Goal: Communication & Community: Answer question/provide support

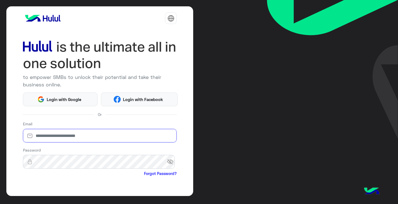
click at [101, 136] on input "email" at bounding box center [100, 136] width 154 height 14
type input "**********"
click at [167, 163] on span "visibility_off" at bounding box center [172, 162] width 10 height 10
click at [169, 162] on span "visibility" at bounding box center [172, 162] width 10 height 10
click at [170, 158] on span "visibility_off" at bounding box center [172, 162] width 10 height 10
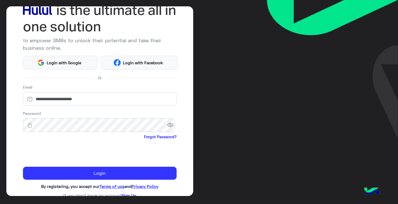
scroll to position [43, 0]
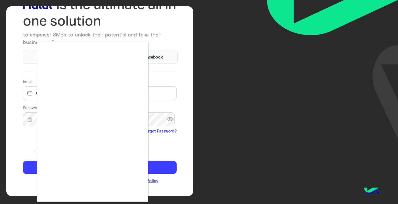
click at [28, 167] on div at bounding box center [199, 102] width 398 height 204
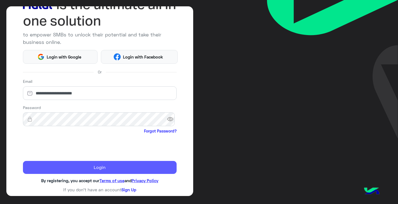
click at [80, 164] on button "Login" at bounding box center [100, 167] width 154 height 13
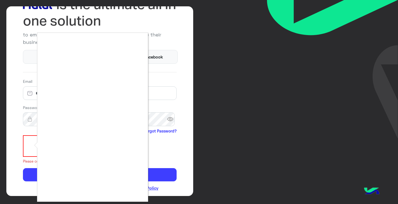
click at [28, 146] on div at bounding box center [199, 102] width 398 height 204
drag, startPoint x: 273, startPoint y: 47, endPoint x: 269, endPoint y: 48, distance: 4.5
click at [272, 47] on div at bounding box center [199, 102] width 398 height 204
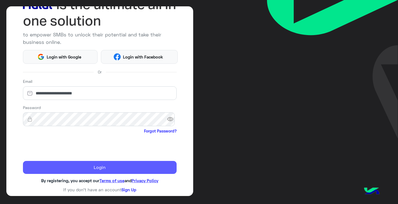
click at [114, 167] on button "Login" at bounding box center [100, 167] width 154 height 13
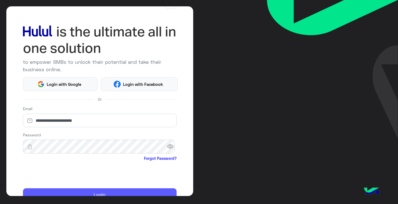
scroll to position [15, 0]
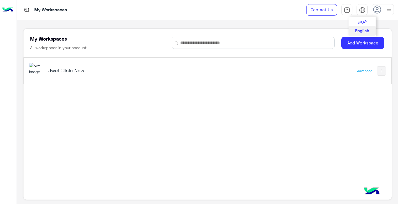
click at [362, 21] on span "عربي" at bounding box center [361, 20] width 9 height 5
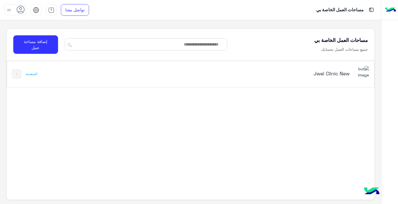
click at [341, 78] on div "Jwel Clinic New" at bounding box center [262, 74] width 214 height 16
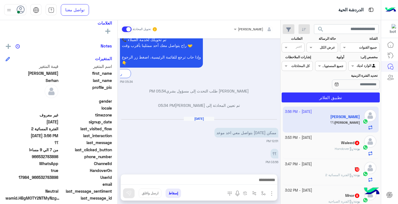
scroll to position [100, 0]
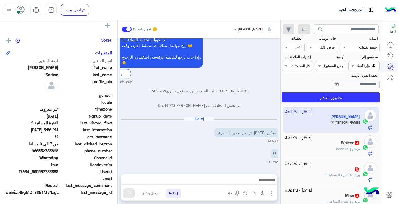
click at [43, 153] on span "966532783898" at bounding box center [32, 151] width 53 height 6
click at [282, 134] on div "[DATE] - 3:56 PM [PERSON_NAME] : ؟؟ [DATE] - 3:53 PM Waleed 4 بوت : Handover [D…" at bounding box center [330, 156] width 100 height 102
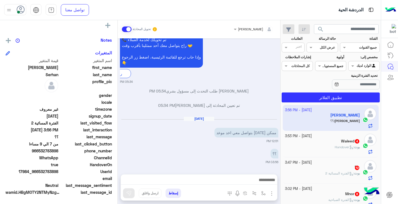
scroll to position [0, 0]
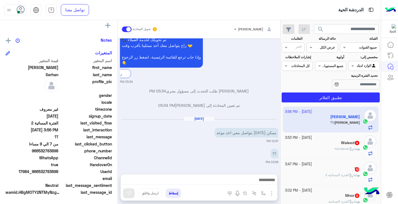
drag, startPoint x: 39, startPoint y: 172, endPoint x: 59, endPoint y: 172, distance: 19.9
click at [59, 172] on div "UserId 17984_966532783898" at bounding box center [59, 172] width 106 height 7
copy span "532783898"
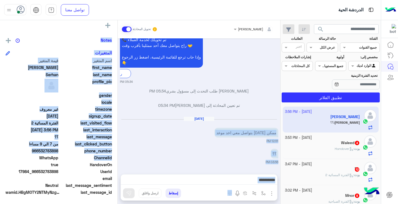
drag, startPoint x: 117, startPoint y: 157, endPoint x: 118, endPoint y: 138, distance: 18.8
click at [118, 138] on mat-drawer-container "[PERSON_NAME] تحويل المحادثة [DATE] كلاريتي 06:07 PM [DATE] تم إلغاء تخصيص المح…" at bounding box center [140, 113] width 280 height 186
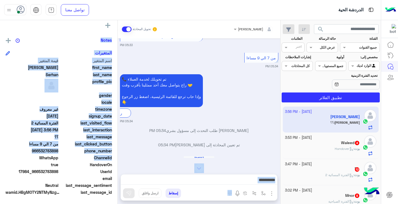
scroll to position [431, 0]
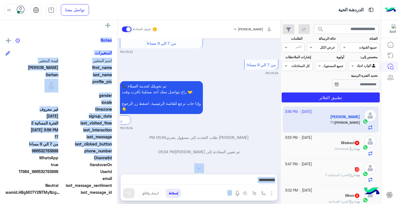
click at [224, 180] on textarea at bounding box center [199, 180] width 156 height 8
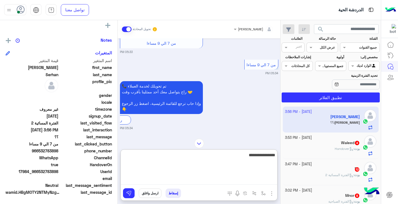
type textarea "**********"
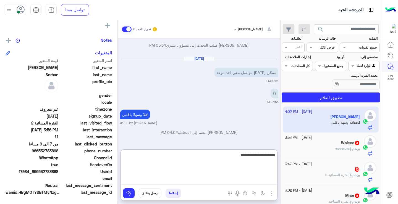
scroll to position [540, 0]
type textarea "**********"
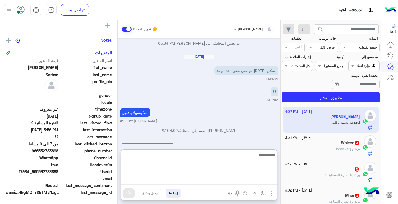
scroll to position [561, 0]
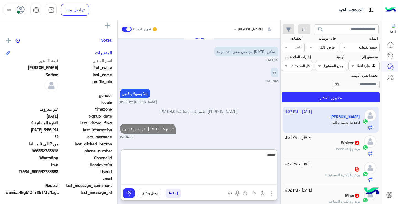
type textarea "******"
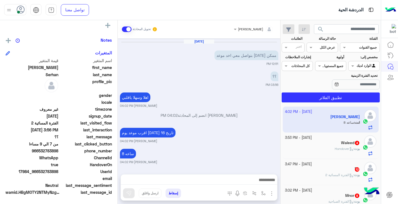
scroll to position [571, 0]
click at [353, 148] on b "بوت :" at bounding box center [356, 149] width 6 height 4
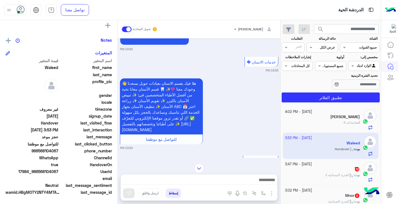
scroll to position [93, 0]
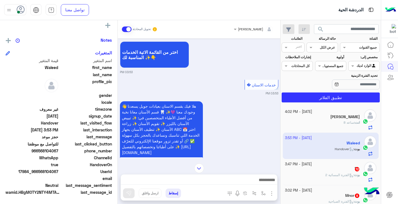
drag, startPoint x: 120, startPoint y: 95, endPoint x: 120, endPoint y: 84, distance: 11.3
click at [120, 84] on div "[DATE] حجز موعد 03:52 PM عميلنا [PERSON_NAME]، نعتذر لم نتمكن من فهم طلبك بشكل …" at bounding box center [199, 98] width 162 height 120
drag, startPoint x: 117, startPoint y: 87, endPoint x: 115, endPoint y: 76, distance: 10.9
click at [115, 76] on div "Waleed يمكن الإرسال له غير معروف تاريخ الأشتراك : [DATE] أولوية لم يتم التحديد …" at bounding box center [58, 111] width 117 height 182
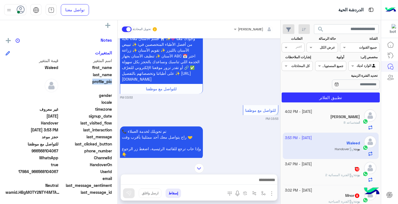
scroll to position [208, 0]
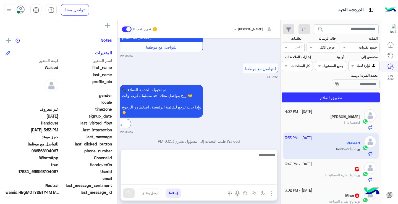
click at [257, 177] on textarea at bounding box center [199, 168] width 156 height 33
type textarea "**********"
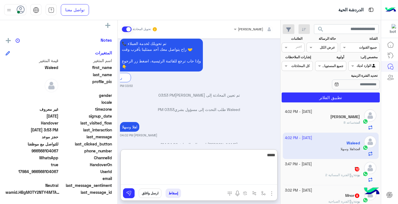
scroll to position [268, 0]
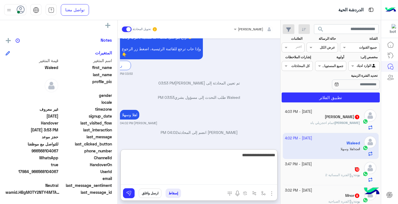
type textarea "**********"
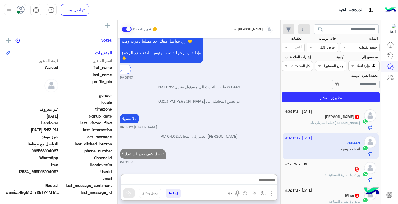
click at [334, 117] on h5 "[PERSON_NAME] 1" at bounding box center [341, 117] width 35 height 5
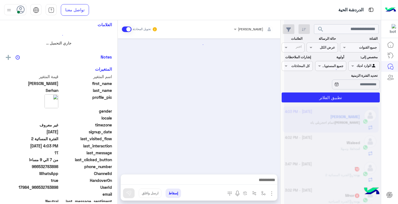
scroll to position [116, 0]
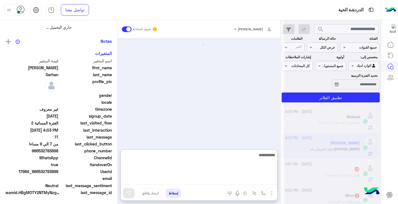
click at [251, 181] on textarea at bounding box center [199, 168] width 156 height 33
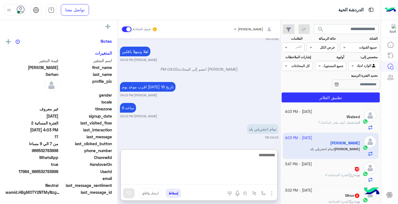
scroll to position [100, 0]
type textarea "**********"
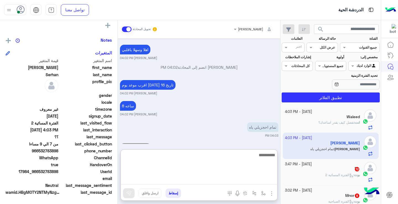
scroll to position [494, 0]
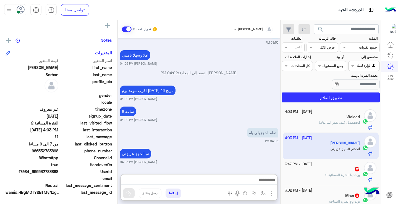
click at [355, 171] on span "12" at bounding box center [356, 169] width 4 height 4
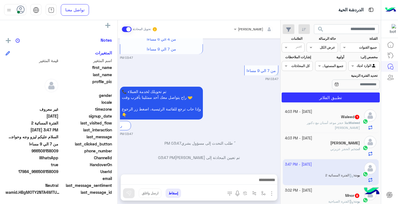
scroll to position [505, 0]
drag, startPoint x: 39, startPoint y: 173, endPoint x: 59, endPoint y: 172, distance: 19.6
click at [58, 172] on span "17984_966508158009" at bounding box center [32, 172] width 53 height 6
copy span "508158009"
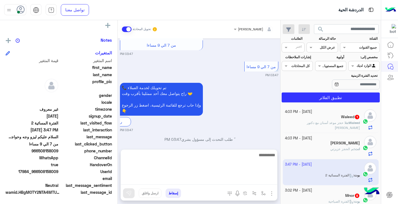
click at [225, 182] on textarea at bounding box center [199, 168] width 156 height 33
type textarea "**********"
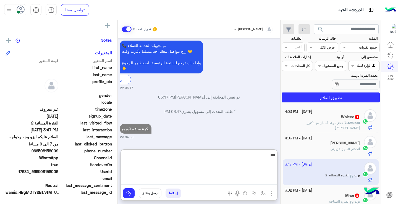
scroll to position [565, 0]
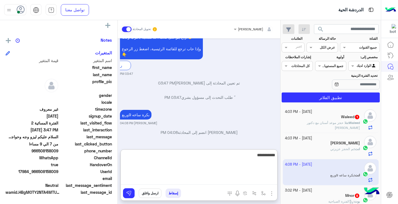
type textarea "**********"
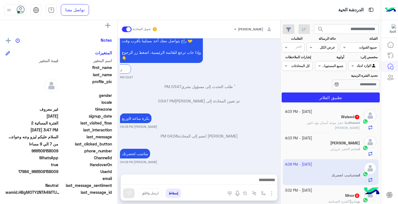
click at [332, 120] on p "Waleed : [PERSON_NAME] موعد أسنان مع دكتور [PERSON_NAME]" at bounding box center [322, 125] width 75 height 10
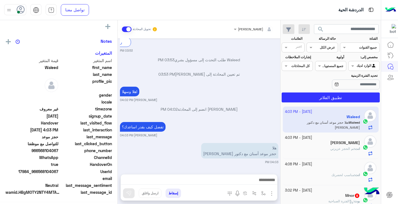
scroll to position [100, 0]
click at [40, 174] on span "17984_966568104067" at bounding box center [32, 172] width 53 height 6
drag, startPoint x: 41, startPoint y: 172, endPoint x: 60, endPoint y: 173, distance: 18.5
click at [60, 173] on div "UserId 17984_966568104067" at bounding box center [59, 172] width 106 height 7
drag, startPoint x: 60, startPoint y: 173, endPoint x: 53, endPoint y: 174, distance: 7.2
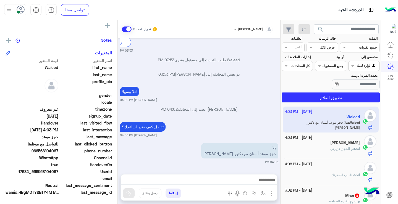
click at [53, 174] on span "17984_966568104067" at bounding box center [32, 172] width 53 height 6
drag, startPoint x: 40, startPoint y: 172, endPoint x: 59, endPoint y: 173, distance: 18.5
click at [58, 173] on span "17984_966568104067" at bounding box center [32, 172] width 53 height 6
copy span "568104067"
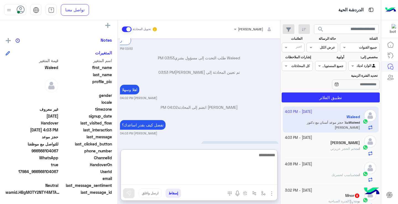
click at [219, 181] on textarea at bounding box center [199, 168] width 156 height 33
type textarea "**********"
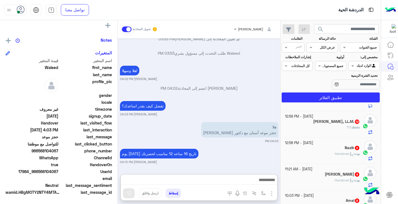
scroll to position [325, 0]
click at [350, 153] on icon at bounding box center [351, 154] width 4 height 4
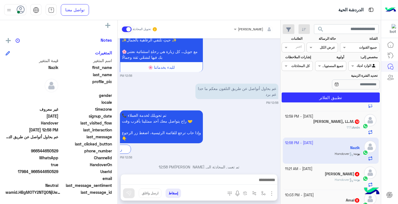
scroll to position [67, 0]
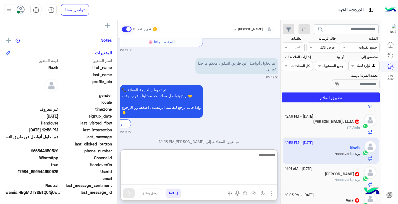
click at [230, 183] on textarea at bounding box center [199, 168] width 156 height 33
type textarea "**********"
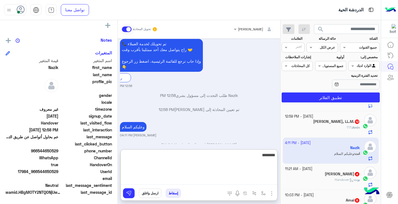
scroll to position [127, 0]
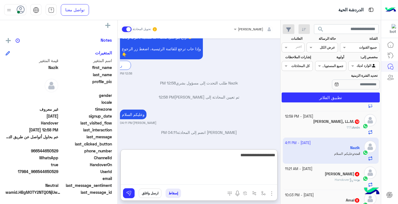
type textarea "**********"
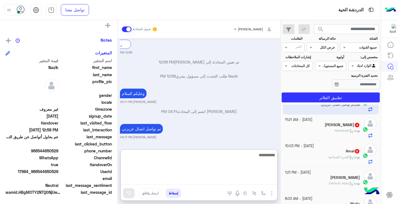
scroll to position [168, 0]
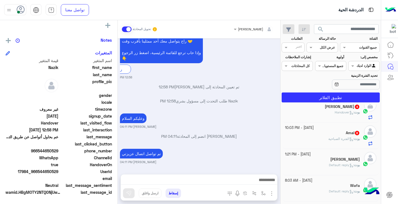
click at [330, 138] on span "الفترة الصباحية" at bounding box center [340, 139] width 25 height 4
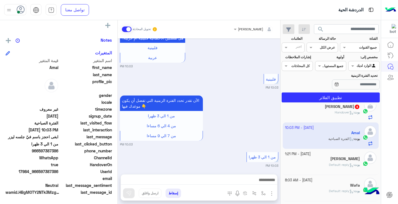
scroll to position [458, 0]
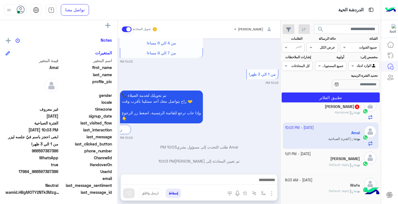
drag, startPoint x: 39, startPoint y: 151, endPoint x: 59, endPoint y: 151, distance: 19.3
click at [58, 151] on span "966597387386" at bounding box center [32, 151] width 53 height 6
copy span "597387386"
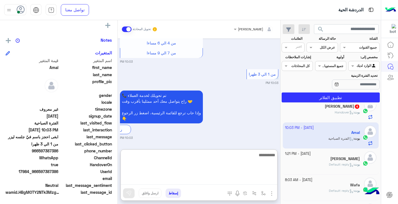
click at [204, 177] on textarea at bounding box center [199, 168] width 156 height 33
type textarea "**********"
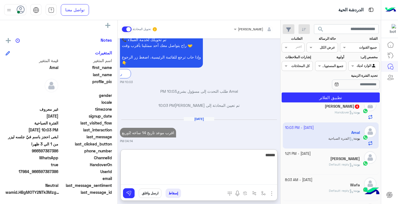
scroll to position [528, 0]
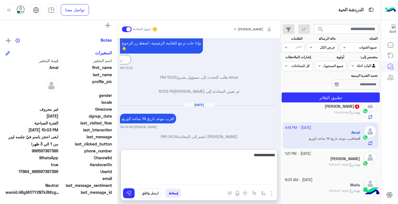
type textarea "**********"
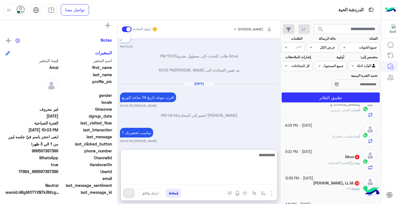
scroll to position [0, 0]
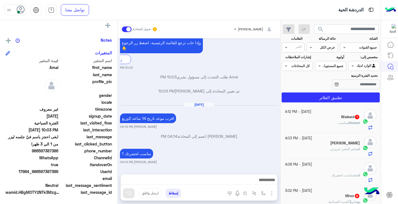
click at [358, 116] on span "1" at bounding box center [356, 117] width 4 height 4
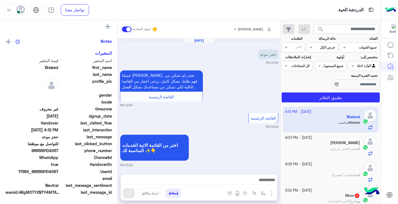
scroll to position [334, 0]
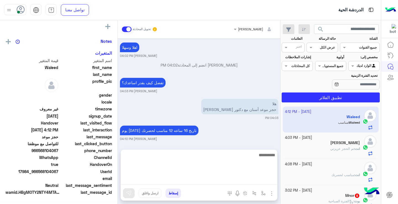
click at [259, 181] on textarea at bounding box center [199, 168] width 156 height 33
type textarea "********"
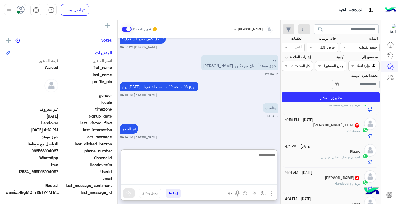
scroll to position [113, 0]
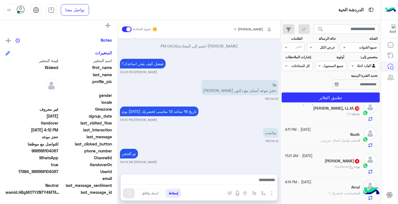
click at [341, 168] on span "Handover" at bounding box center [343, 167] width 19 height 4
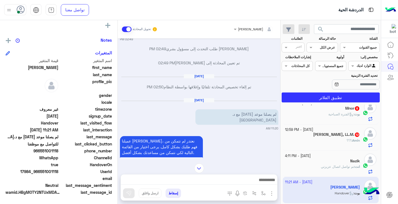
scroll to position [150, 0]
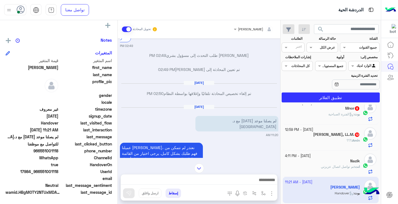
click at [42, 152] on span "966551001118" at bounding box center [32, 151] width 53 height 6
drag, startPoint x: 41, startPoint y: 152, endPoint x: 59, endPoint y: 153, distance: 17.1
click at [58, 153] on span "966551001118" at bounding box center [32, 151] width 53 height 6
copy span "551001118"
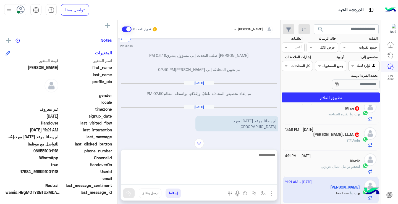
click at [206, 178] on textarea at bounding box center [199, 168] width 156 height 33
type textarea "**********"
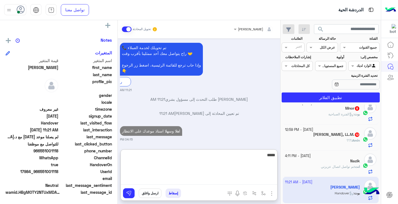
scroll to position [487, 0]
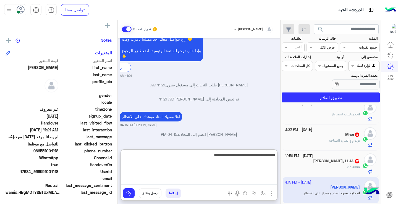
type textarea "**********"
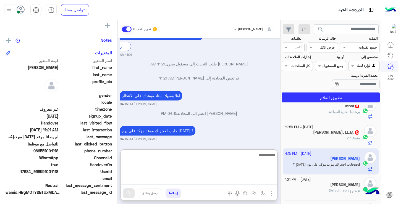
scroll to position [149, 0]
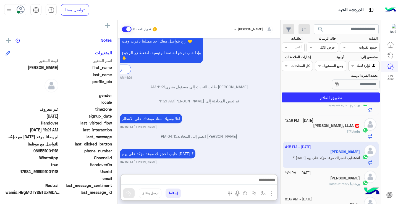
click at [351, 131] on b "Amin :" at bounding box center [355, 131] width 8 height 4
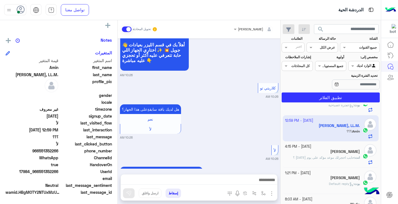
scroll to position [479, 0]
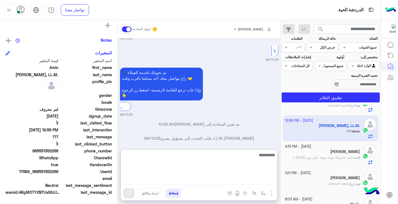
click at [223, 183] on textarea at bounding box center [199, 168] width 156 height 33
type textarea "**********"
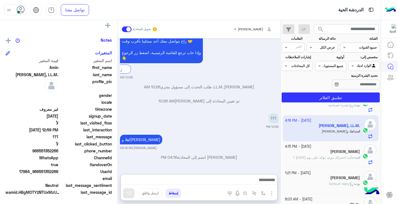
click at [271, 195] on img "button" at bounding box center [271, 193] width 7 height 7
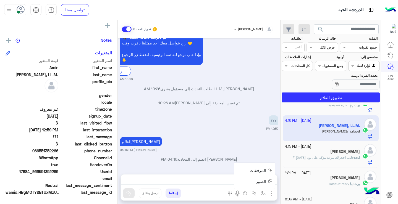
click at [263, 170] on span "المرفقات" at bounding box center [257, 170] width 17 height 6
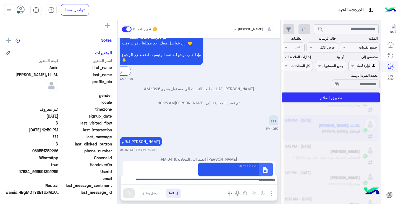
type textarea "**********"
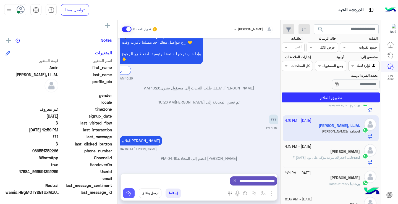
click at [132, 194] on button at bounding box center [129, 193] width 12 height 10
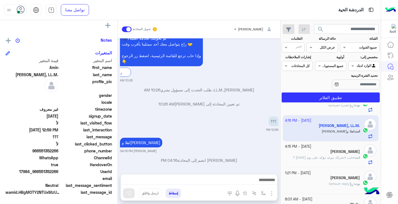
scroll to position [514, 0]
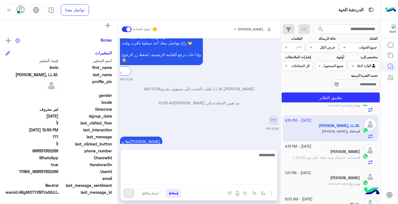
click at [251, 179] on textarea at bounding box center [199, 168] width 156 height 33
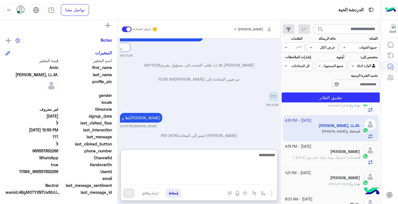
scroll to position [539, 0]
type textarea "*"
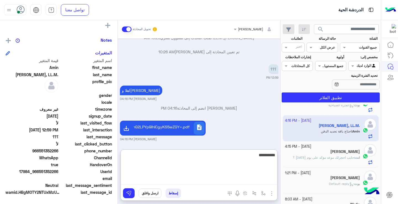
scroll to position [586, 0]
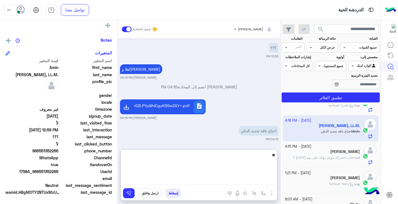
type textarea "*"
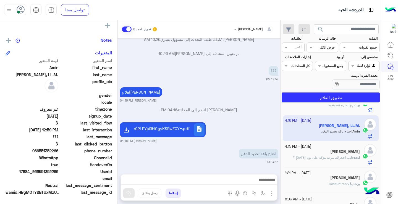
click at [268, 197] on button "button" at bounding box center [271, 192] width 7 height 7
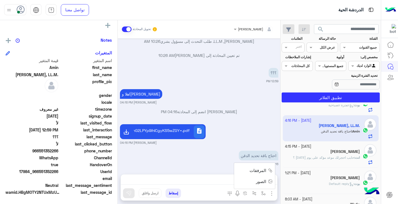
click at [263, 173] on span "المرفقات" at bounding box center [257, 170] width 17 height 6
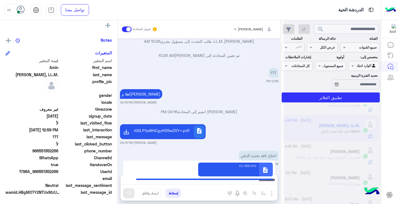
type textarea "**********"
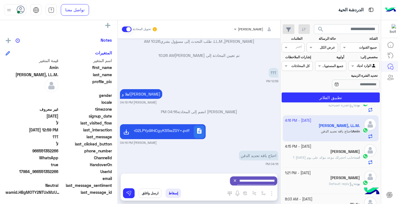
scroll to position [562, 0]
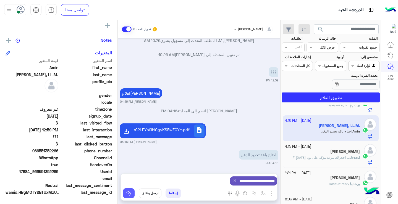
click at [131, 193] on img at bounding box center [129, 193] width 6 height 6
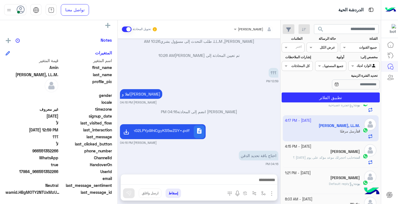
scroll to position [588, 0]
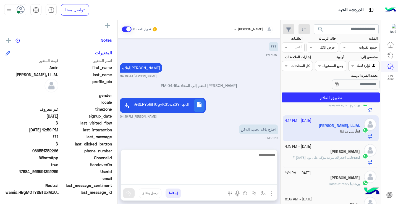
click at [192, 181] on textarea at bounding box center [199, 168] width 156 height 33
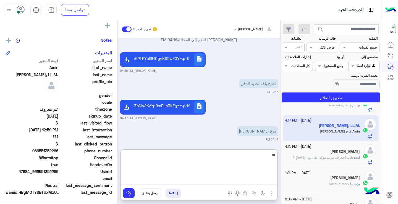
type textarea "*"
type textarea "**********"
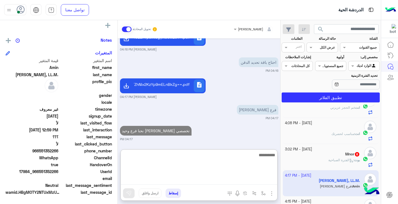
scroll to position [82, 0]
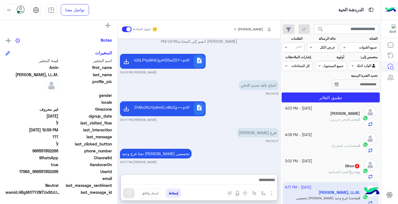
click at [335, 167] on div "Mnor 8" at bounding box center [322, 167] width 75 height 6
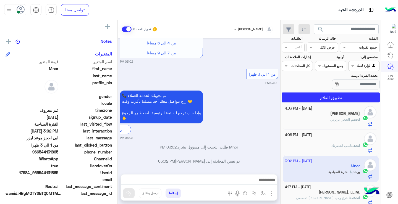
scroll to position [100, 0]
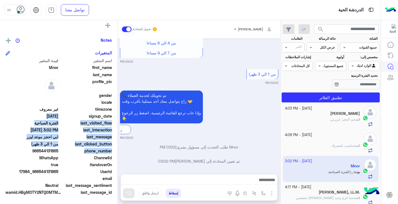
drag, startPoint x: 117, startPoint y: 150, endPoint x: 117, endPoint y: 116, distance: 33.1
click at [117, 116] on div "Mnor يمكن الإرسال له غير معروف تاريخ الأشتراك : [DATE] أولوية لم يتم التحديد ال…" at bounding box center [58, 111] width 117 height 182
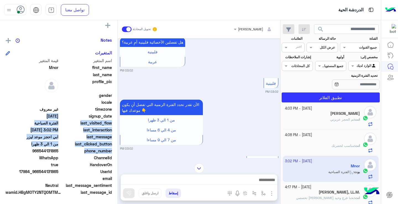
scroll to position [458, 0]
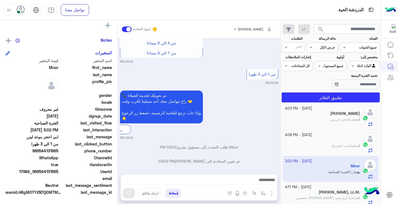
click at [12, 160] on span "WhatsApp" at bounding box center [32, 158] width 53 height 6
drag, startPoint x: 40, startPoint y: 152, endPoint x: 59, endPoint y: 153, distance: 19.7
click at [59, 153] on div "phone_number [PHONE_NUMBER]" at bounding box center [59, 151] width 106 height 7
copy span "544131865"
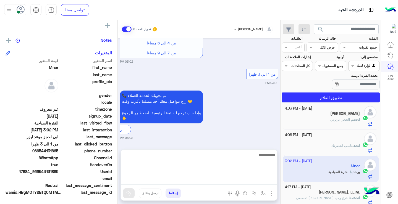
click at [198, 180] on textarea at bounding box center [199, 168] width 156 height 33
type textarea "**********"
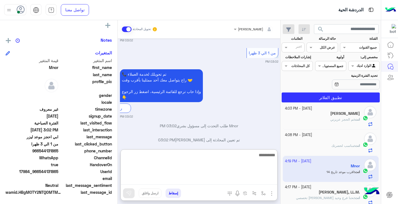
scroll to position [504, 0]
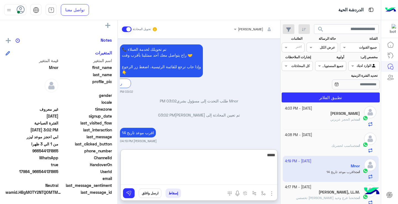
type textarea "******"
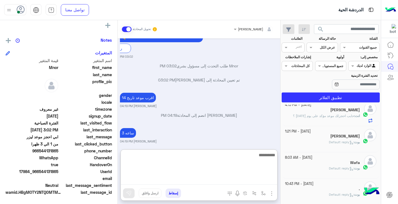
scroll to position [0, 0]
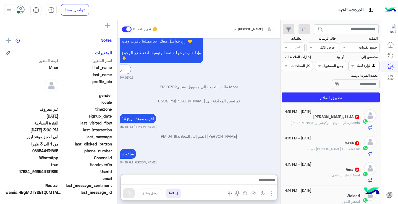
click at [347, 127] on div "[PERSON_NAME] : ارسلي الموقع اللوكيشن و[PERSON_NAME]" at bounding box center [322, 125] width 75 height 10
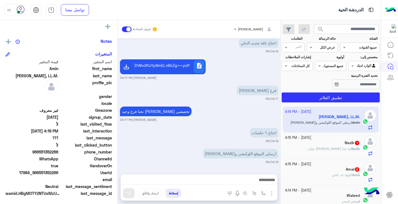
scroll to position [100, 0]
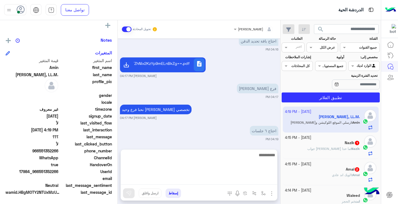
click at [258, 178] on textarea at bounding box center [199, 168] width 156 height 33
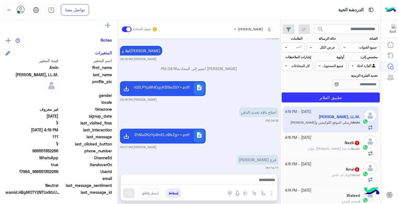
scroll to position [393, 0]
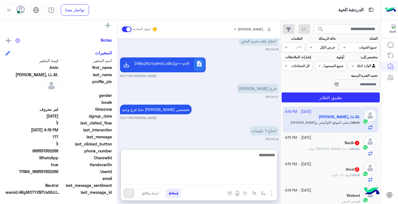
click at [249, 184] on textarea at bounding box center [199, 168] width 156 height 33
type textarea "**********"
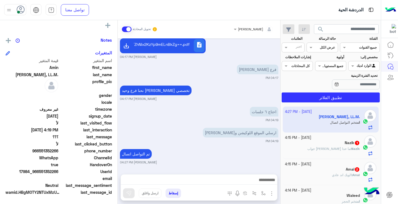
click at [351, 148] on span "Nazik" at bounding box center [355, 149] width 9 height 4
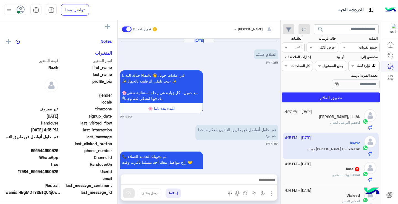
scroll to position [99, 0]
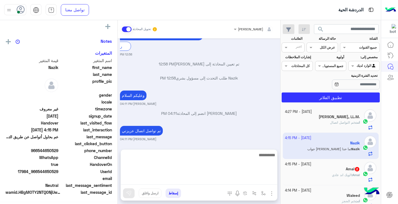
click at [268, 183] on textarea at bounding box center [199, 168] width 156 height 33
